Goal: Find specific page/section: Find specific page/section

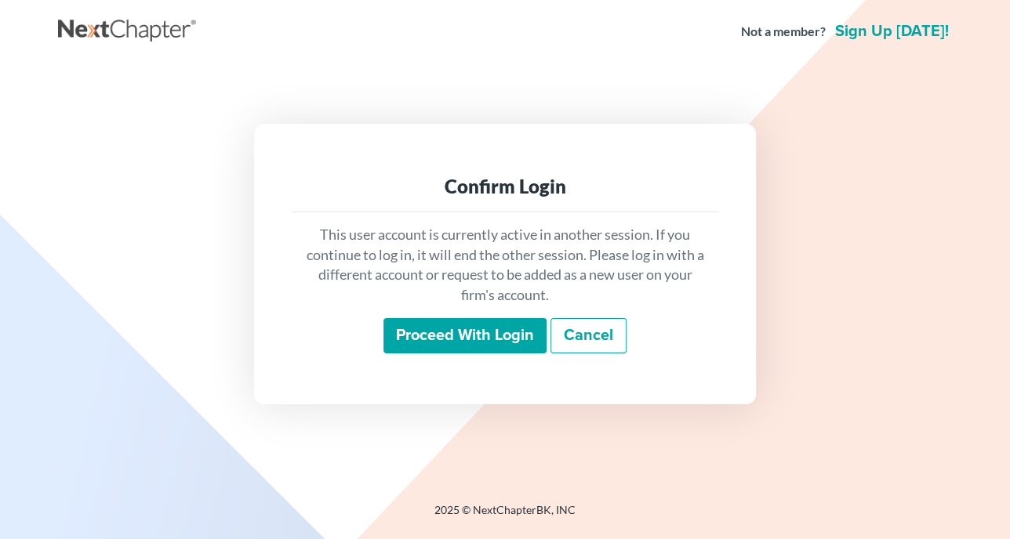
click at [451, 332] on input "Proceed with login" at bounding box center [464, 336] width 163 height 36
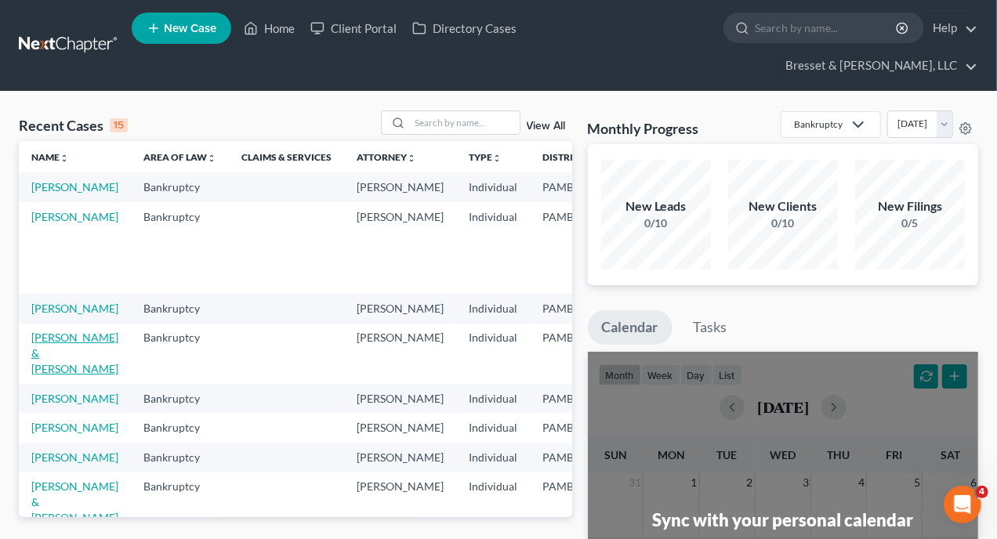
click at [72, 342] on link "Warren, Jim & Holly" at bounding box center [74, 353] width 87 height 45
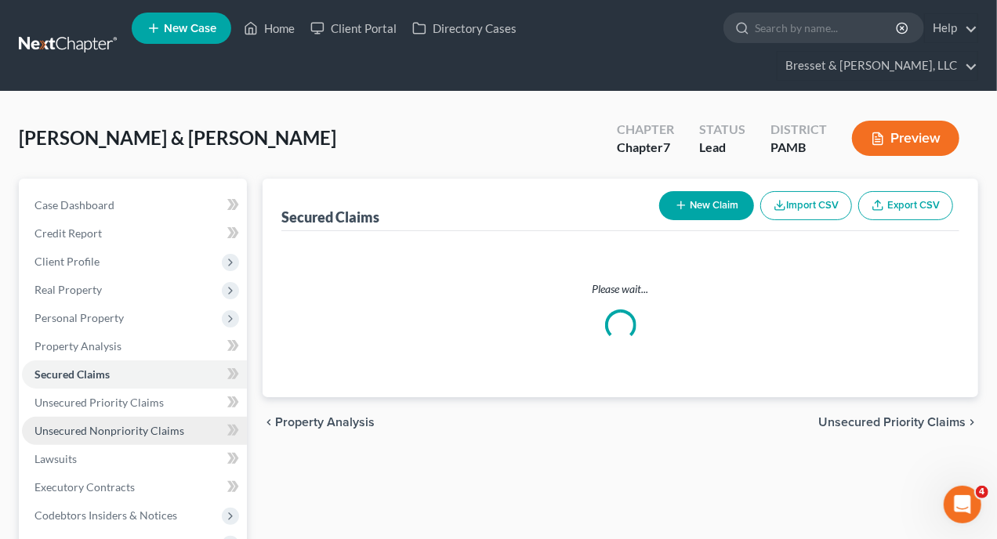
click at [92, 424] on span "Unsecured Nonpriority Claims" at bounding box center [109, 430] width 150 height 13
